Goal: Task Accomplishment & Management: Complete application form

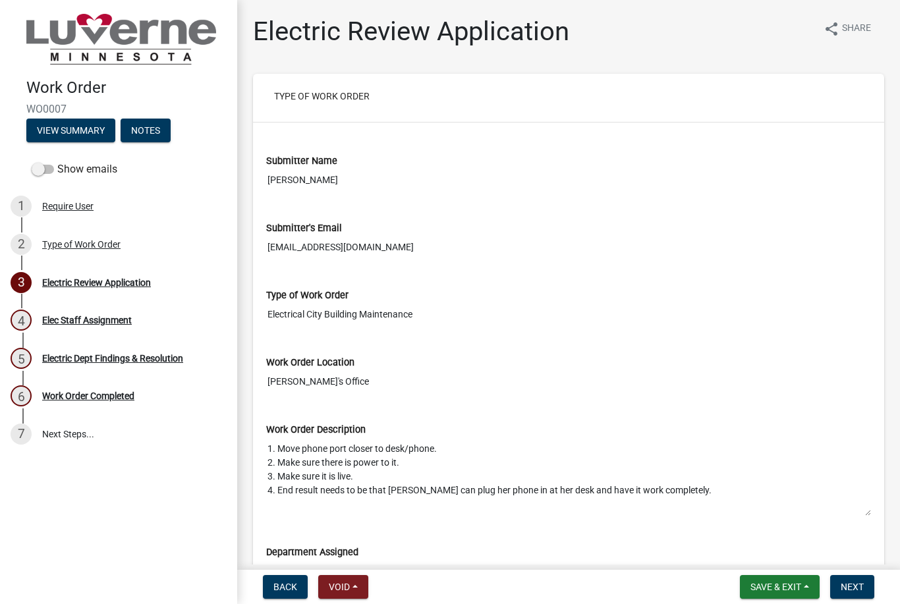
click at [113, 280] on div "Electric Review Application" at bounding box center [96, 282] width 109 height 9
click at [853, 591] on span "Next" at bounding box center [851, 587] width 23 height 11
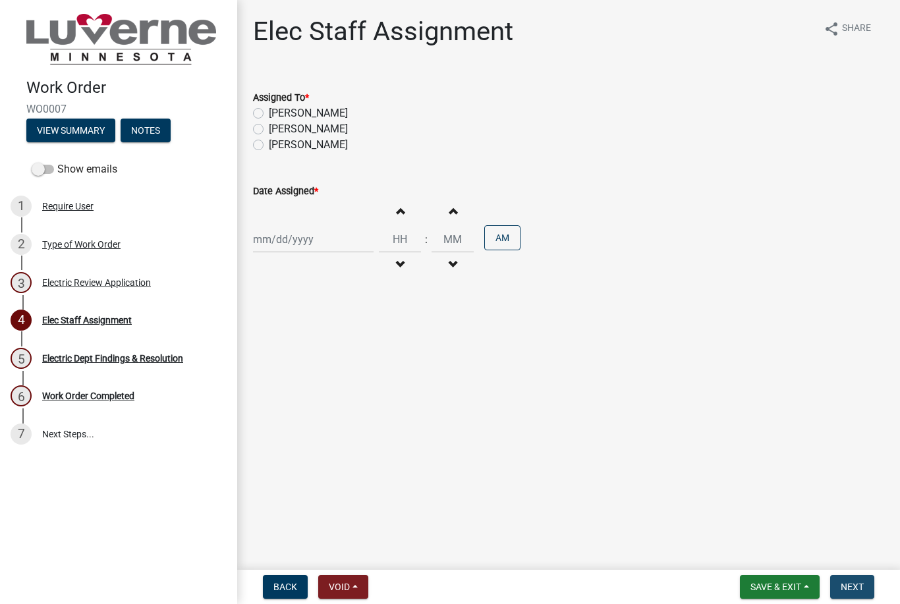
click at [856, 593] on button "Next" at bounding box center [852, 587] width 44 height 24
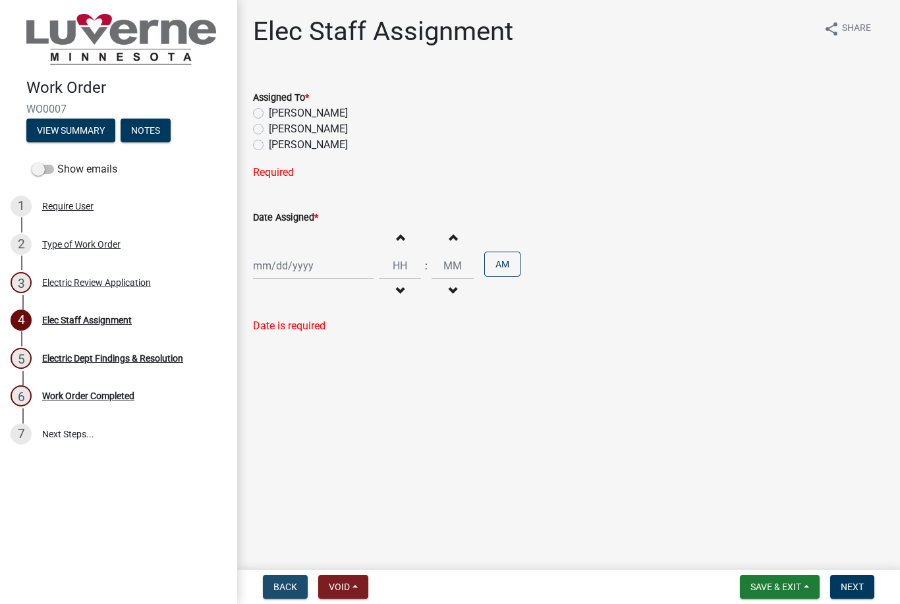
click at [285, 584] on span "Back" at bounding box center [285, 587] width 24 height 11
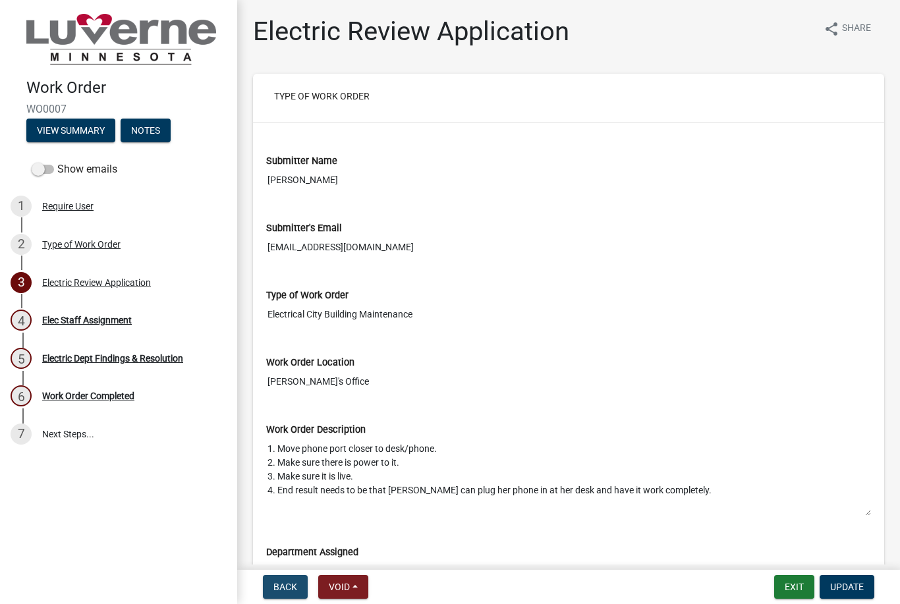
click at [290, 587] on span "Back" at bounding box center [285, 587] width 24 height 11
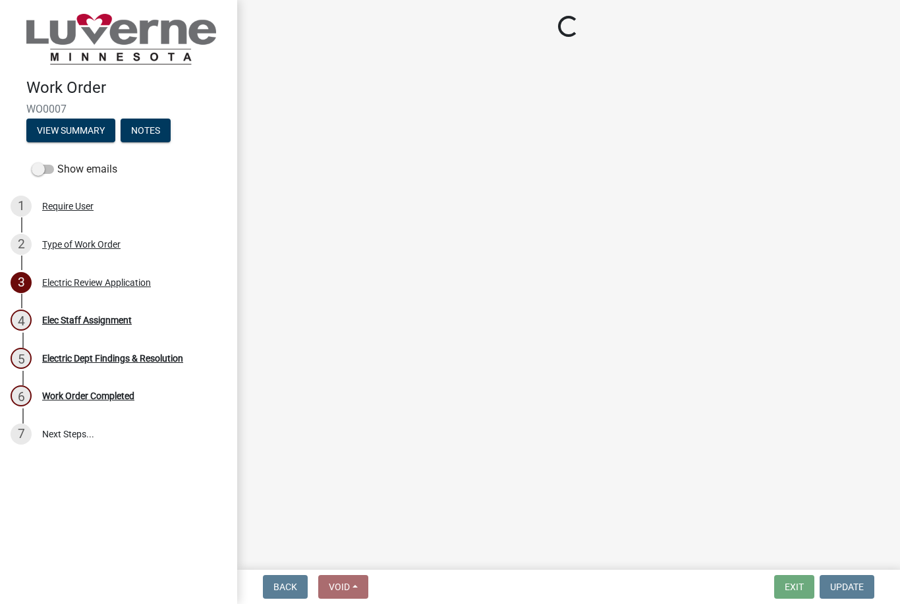
select select "23d35f2e-3bf1-4ece-83c1-2a742f145ffa"
select select "1c8b25b4-c1de-4134-baf2-bb76918873a0"
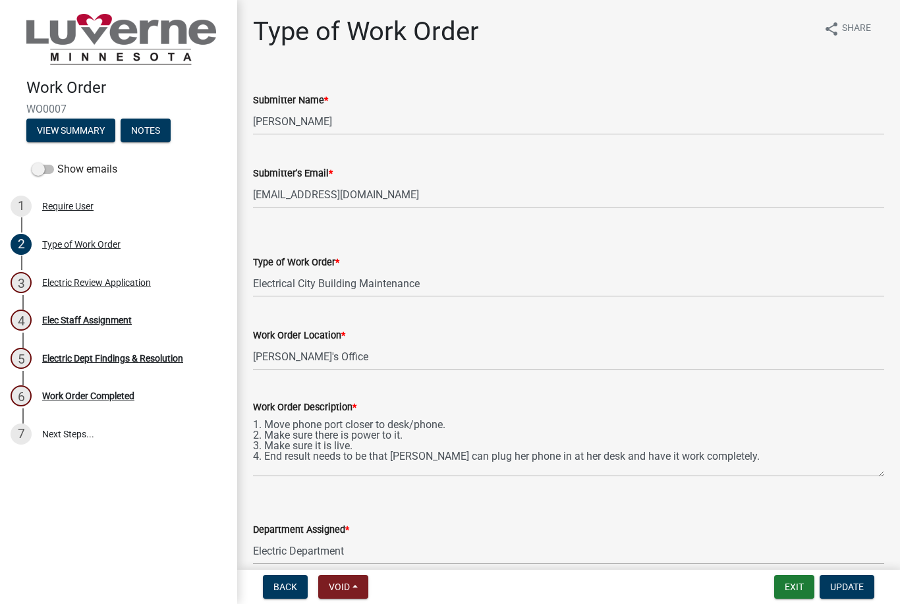
click at [62, 132] on button "View Summary" at bounding box center [70, 131] width 89 height 24
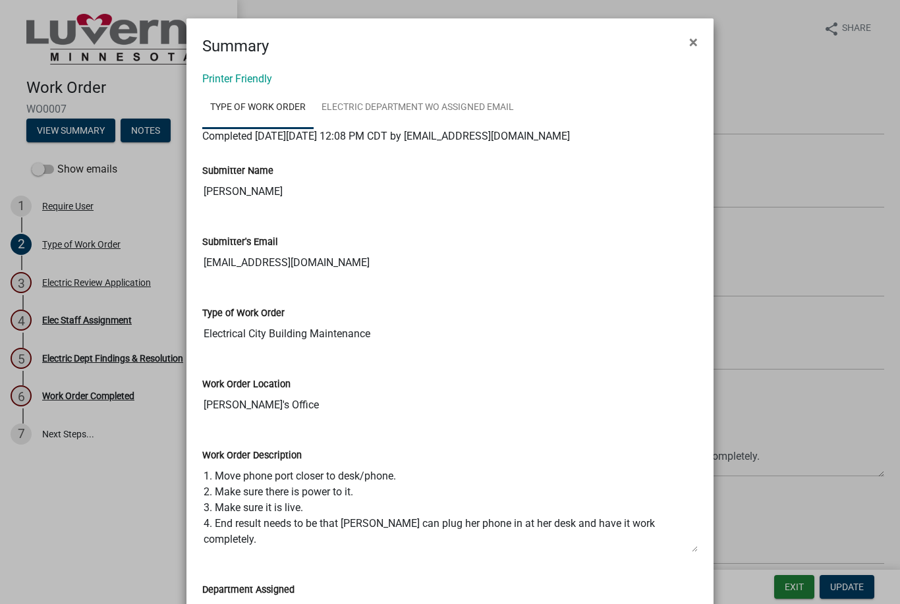
click at [692, 41] on span "×" at bounding box center [693, 42] width 9 height 18
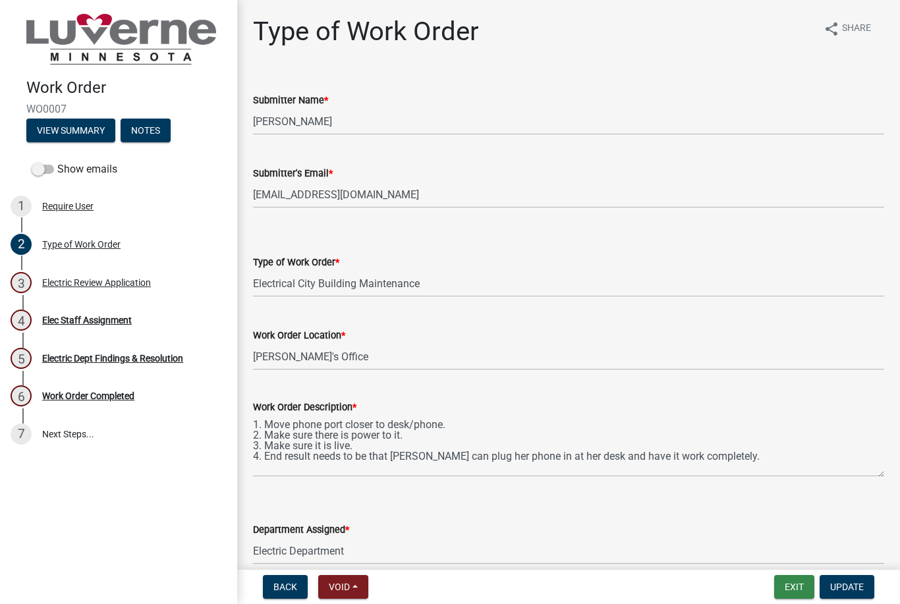
click at [792, 585] on button "Exit" at bounding box center [794, 587] width 40 height 24
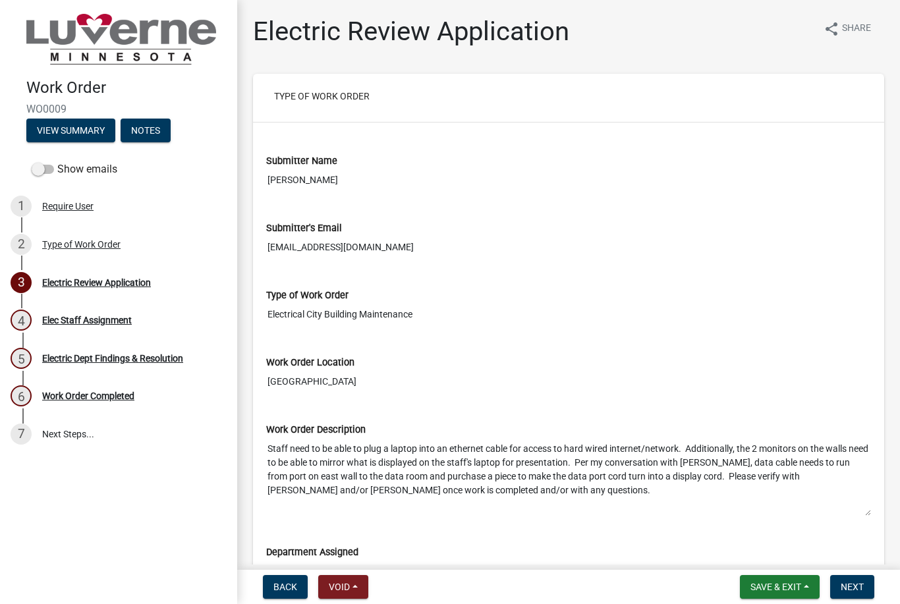
click at [782, 583] on span "Save & Exit" at bounding box center [775, 587] width 51 height 11
click at [789, 592] on span "Save & Exit" at bounding box center [775, 587] width 51 height 11
